Goal: Task Accomplishment & Management: Use online tool/utility

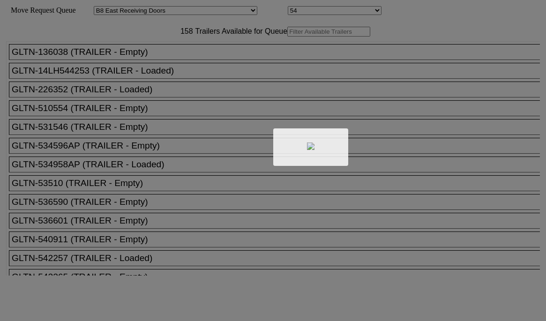
select select "536"
select select "8222"
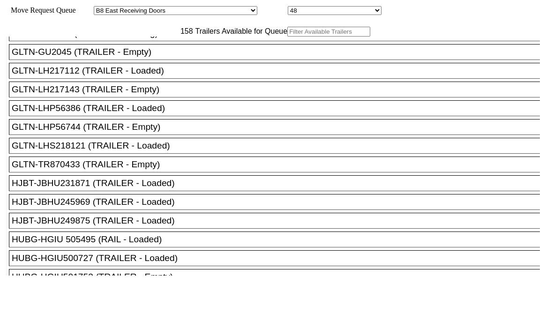
scroll to position [421, 0]
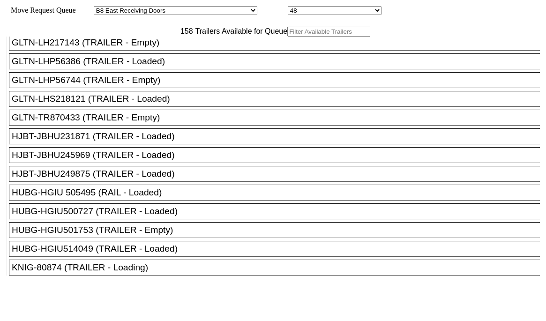
click at [287, 37] on input "text" at bounding box center [328, 32] width 83 height 10
paste input "CSIZ1018"
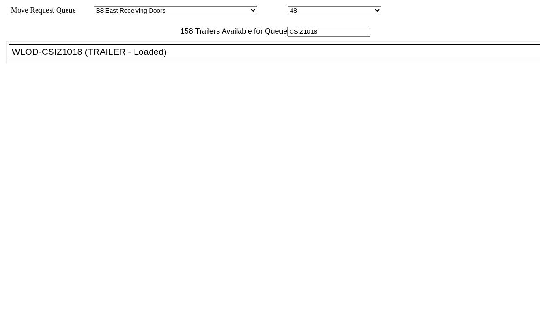
scroll to position [0, 0]
type input "CSIZ1018"
click at [114, 57] on div "WLOD-CSIZ1018 (TRAILER - Loaded)" at bounding box center [278, 52] width 533 height 10
